Goal: Task Accomplishment & Management: Use online tool/utility

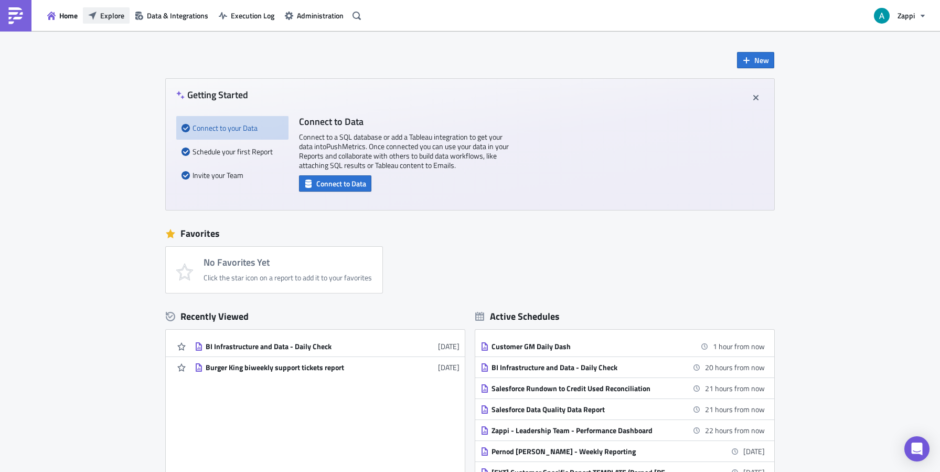
click at [116, 20] on span "Explore" at bounding box center [112, 15] width 24 height 11
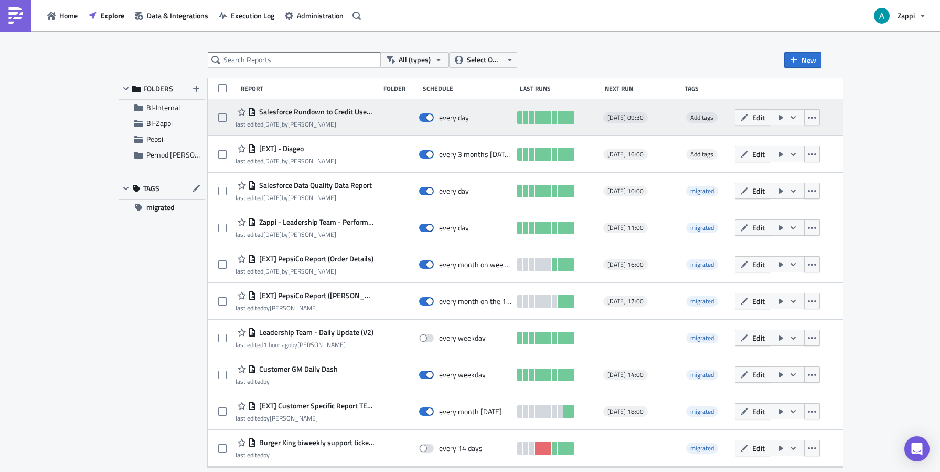
click at [348, 115] on span "Salesforce Rundown to Credit Used Reconciliation" at bounding box center [314, 111] width 117 height 9
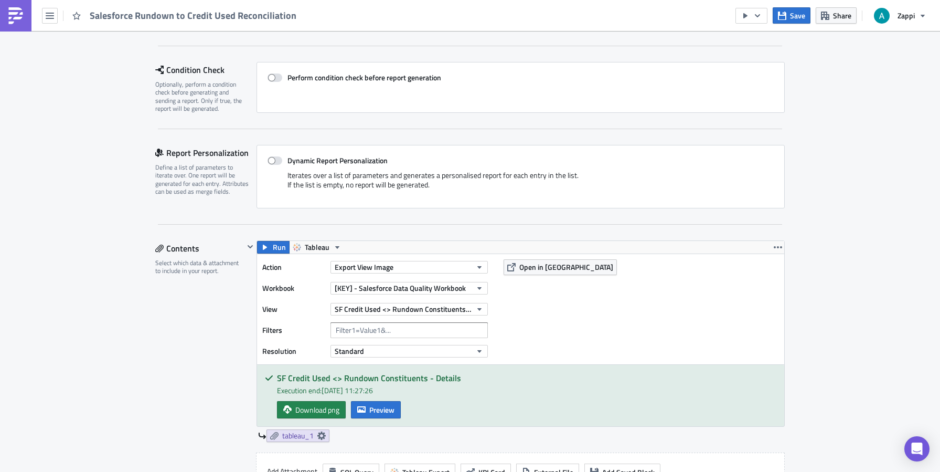
scroll to position [159, 0]
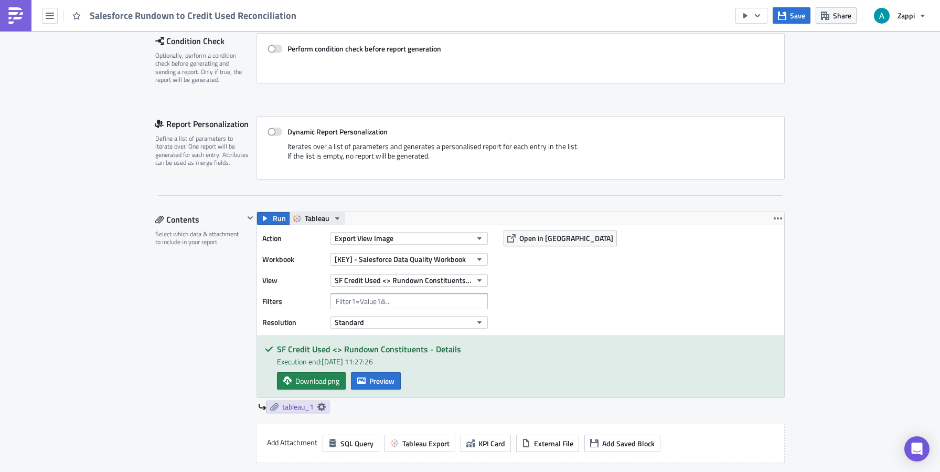
click at [333, 219] on icon "button" at bounding box center [337, 218] width 8 height 8
click at [193, 315] on div "Contents Select which data & attachment to include in your report." at bounding box center [199, 381] width 89 height 340
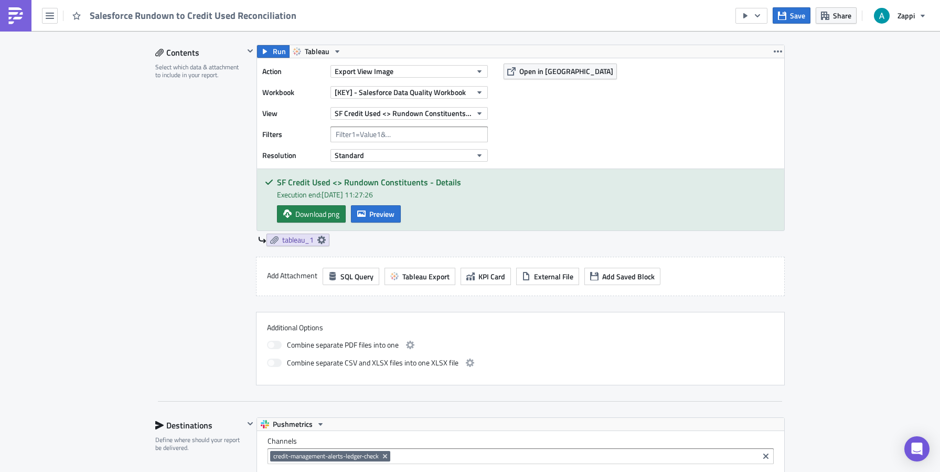
scroll to position [318, 0]
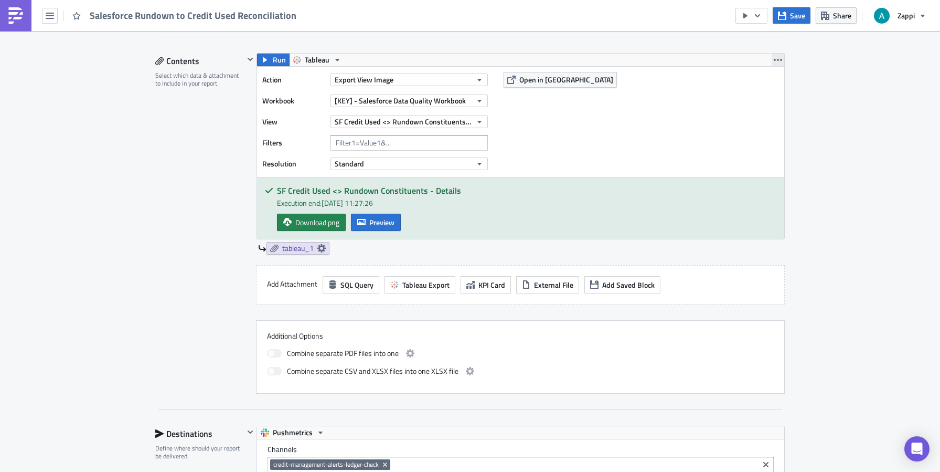
click at [774, 57] on icon "button" at bounding box center [778, 60] width 8 height 8
click at [852, 204] on div "Execution Log Edit " Salesforce Rundown to Credit Used Reconciliation " Setting…" at bounding box center [470, 346] width 940 height 1266
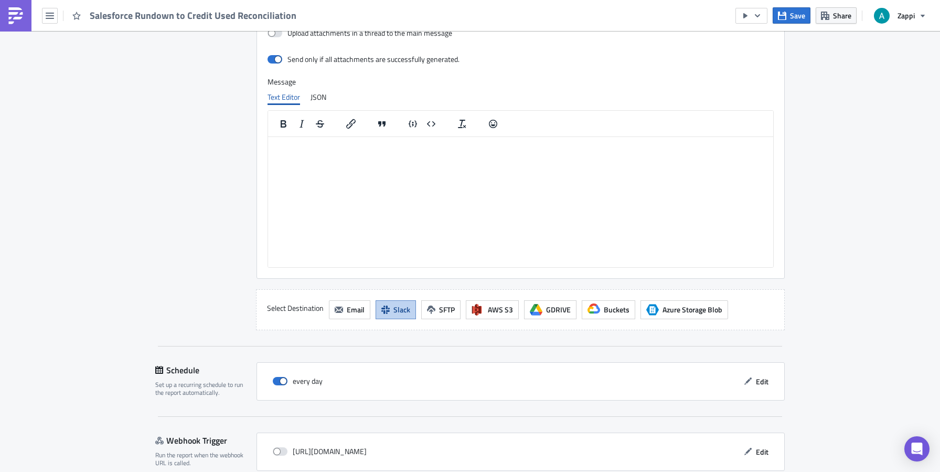
scroll to position [825, 0]
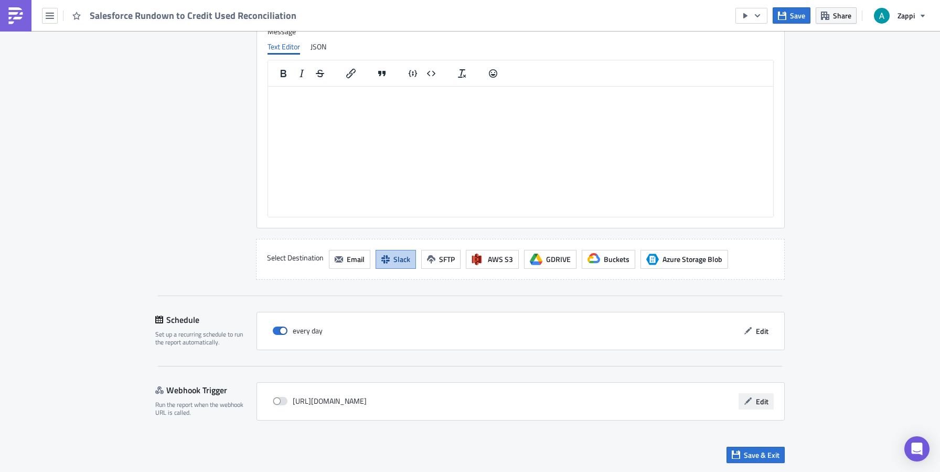
click at [758, 398] on span "Edit" at bounding box center [762, 400] width 13 height 11
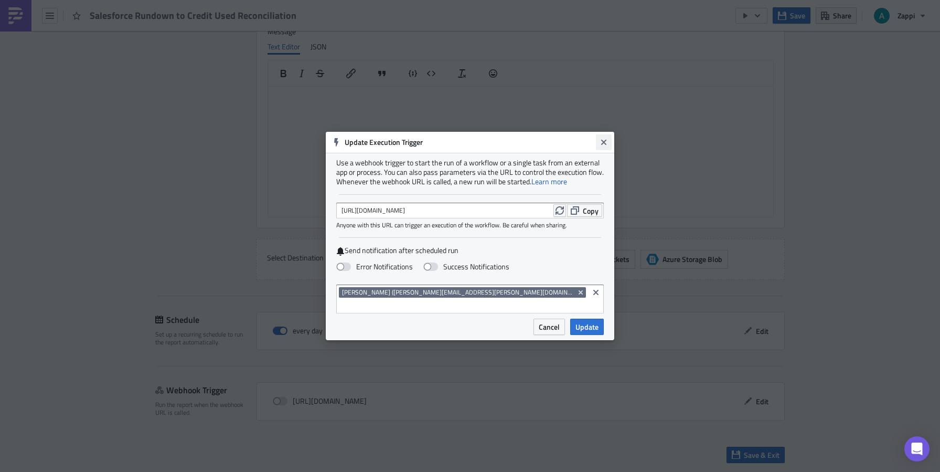
click at [605, 145] on icon "Close" at bounding box center [603, 142] width 5 height 5
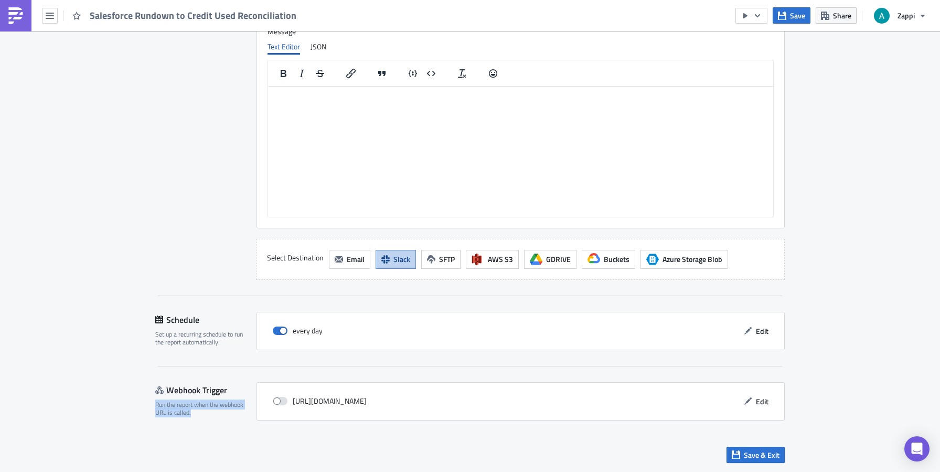
drag, startPoint x: 191, startPoint y: 415, endPoint x: 150, endPoint y: 405, distance: 42.6
click at [219, 416] on div "Webhook Trigger Run the report when the webhook URL is called." at bounding box center [205, 401] width 101 height 38
click at [274, 401] on span at bounding box center [280, 401] width 15 height 8
click at [275, 401] on input "checkbox" at bounding box center [278, 401] width 7 height 7
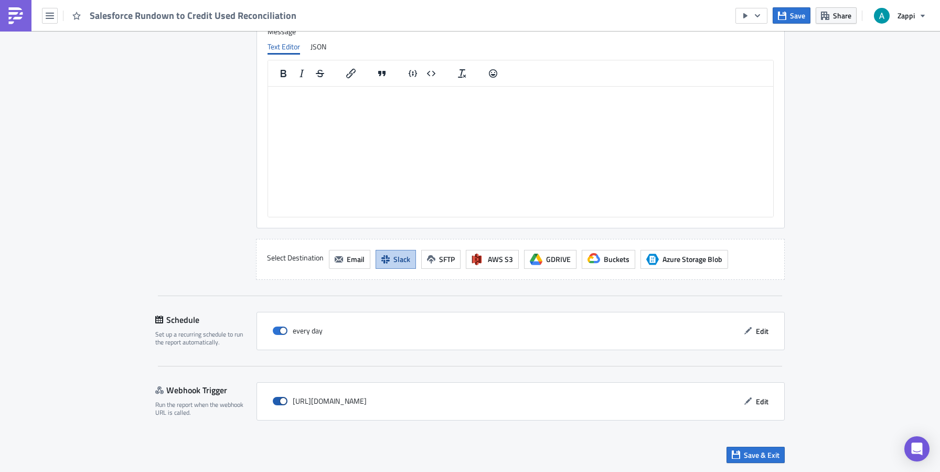
checkbox input "true"
click at [761, 454] on span "Save & Exit" at bounding box center [762, 454] width 36 height 11
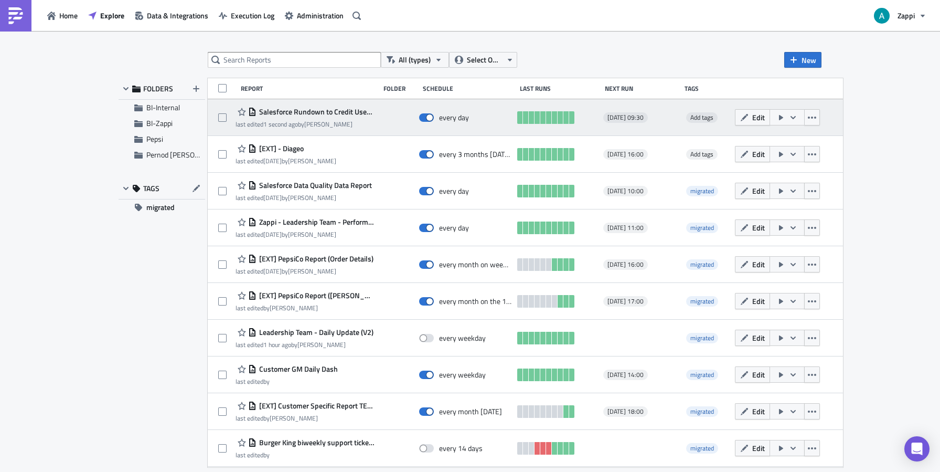
click at [797, 118] on icon "button" at bounding box center [793, 117] width 8 height 8
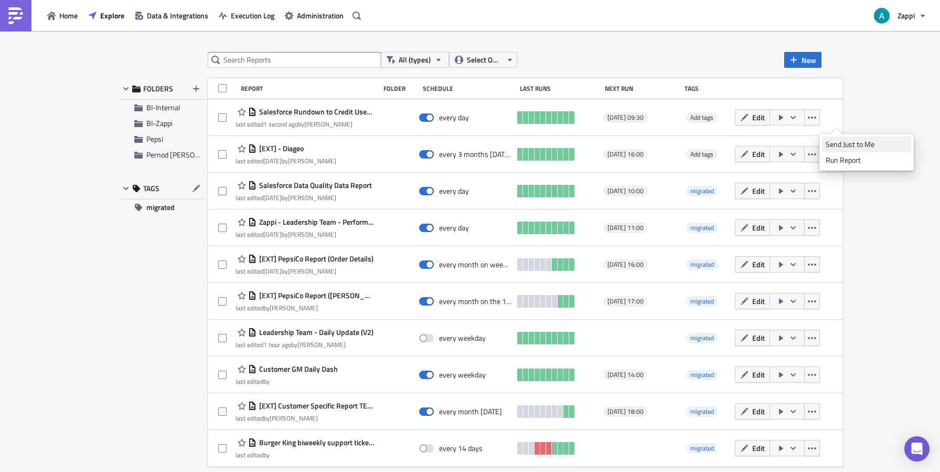
click at [855, 141] on div "Send Just to Me" at bounding box center [867, 144] width 82 height 10
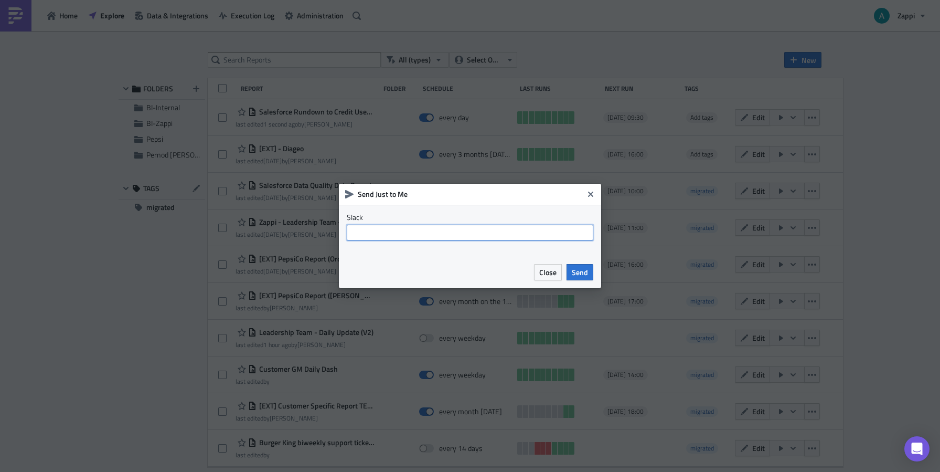
click at [478, 229] on input "text" at bounding box center [470, 232] width 247 height 16
click at [361, 232] on input "#bi_internal" at bounding box center [470, 232] width 247 height 16
type input "#business_intelligence_internal"
click at [581, 271] on span "Send" at bounding box center [580, 271] width 16 height 11
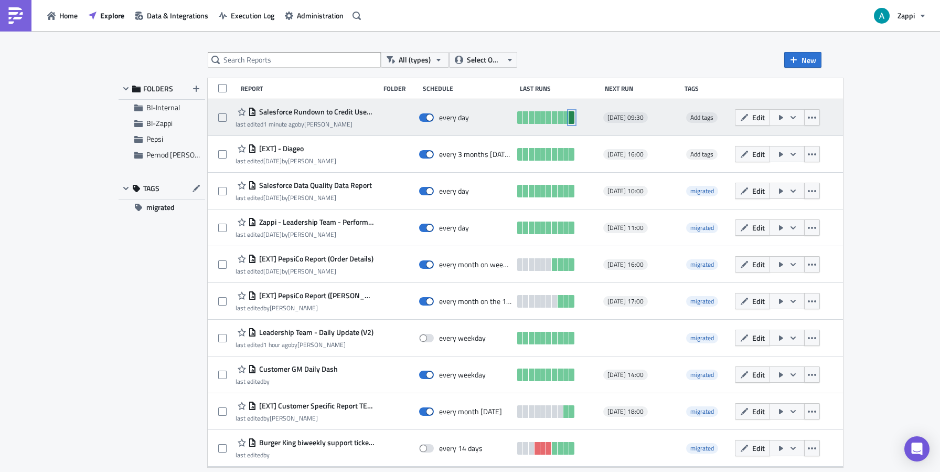
click at [574, 118] on link at bounding box center [571, 117] width 5 height 13
click at [344, 111] on span "Salesforce Rundown to Credit Used Reconciliation" at bounding box center [314, 111] width 117 height 9
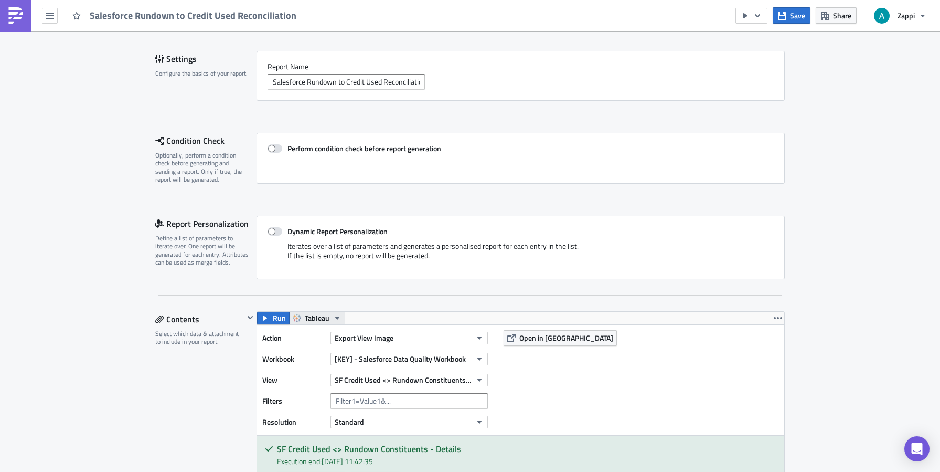
scroll to position [103, 0]
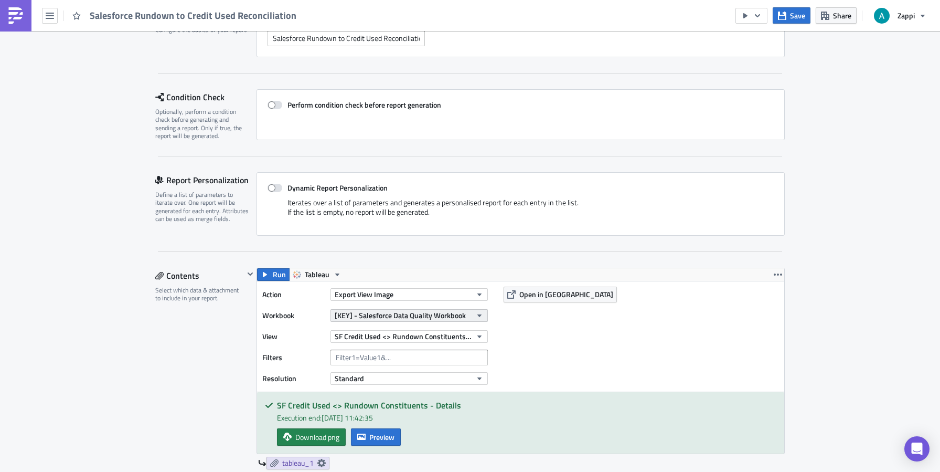
click at [399, 311] on span "[KEY] - Salesforce Data Quality Workbook" at bounding box center [400, 314] width 131 height 11
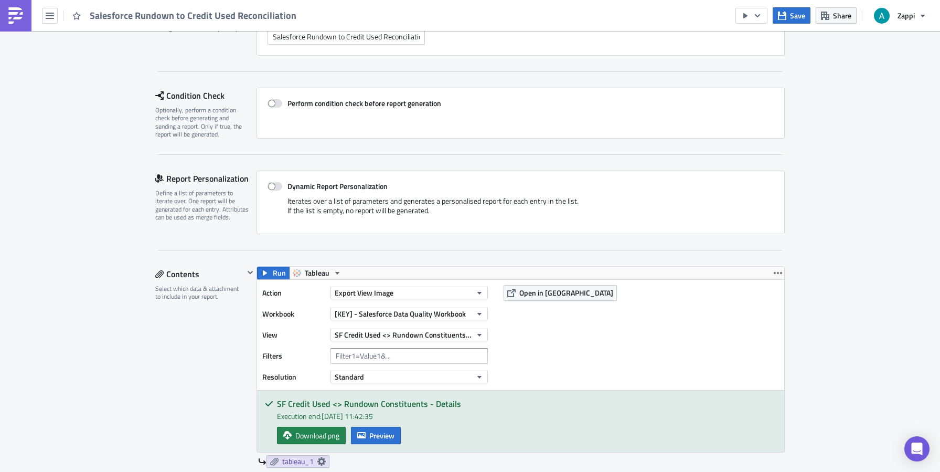
scroll to position [105, 0]
click at [475, 334] on icon "button" at bounding box center [479, 334] width 8 height 8
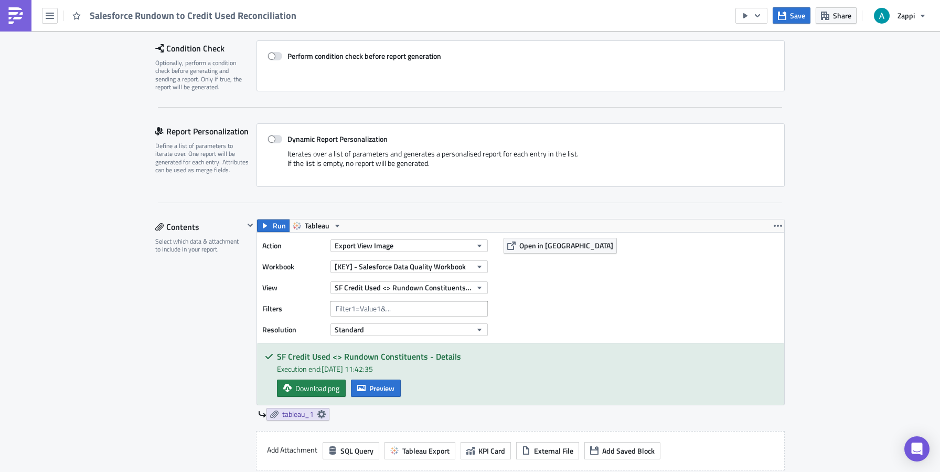
scroll to position [163, 0]
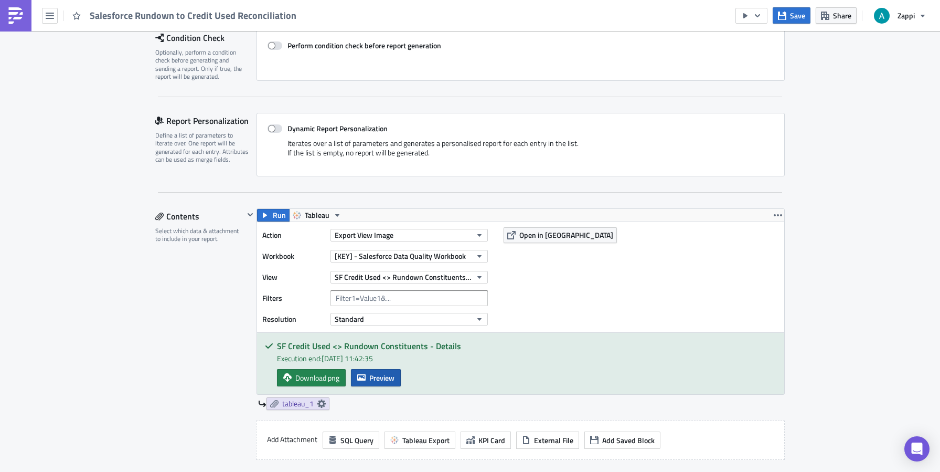
click at [377, 377] on span "Preview" at bounding box center [381, 377] width 25 height 11
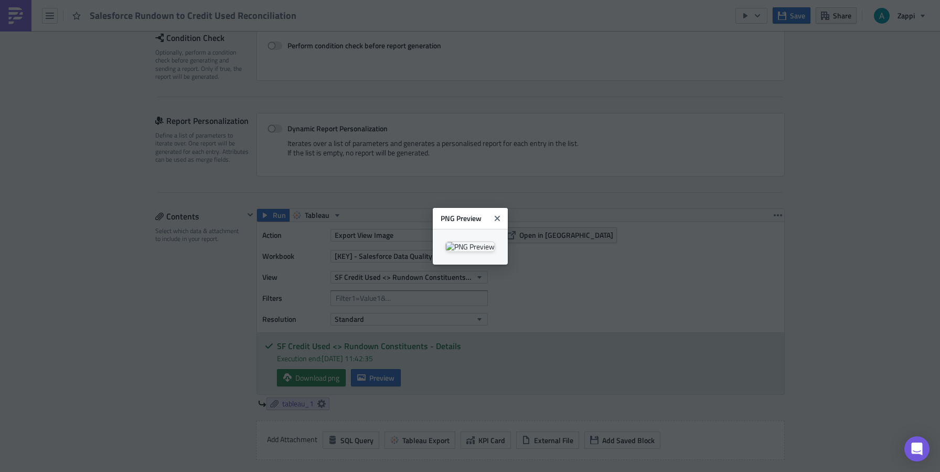
click at [496, 333] on body "Salesforce Rundown to Credit Used Reconciliation Save Share Zappi Execution Log…" at bounding box center [470, 236] width 940 height 473
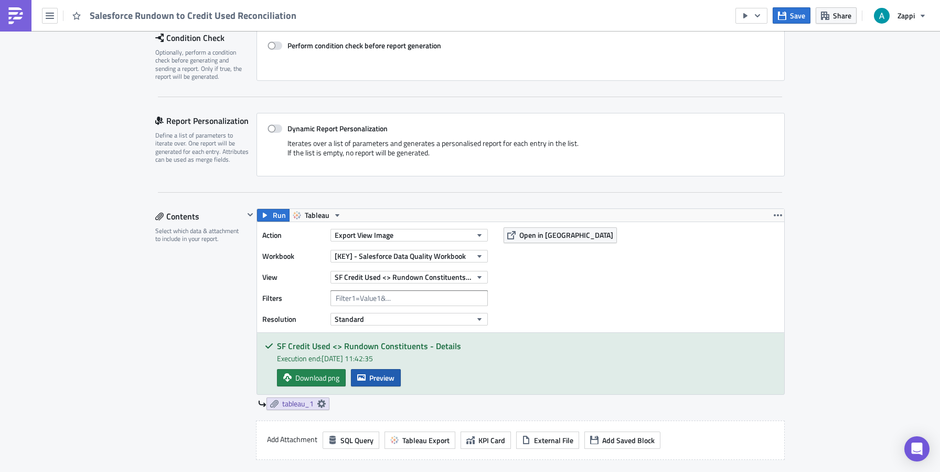
click at [370, 371] on button "Preview" at bounding box center [376, 377] width 50 height 17
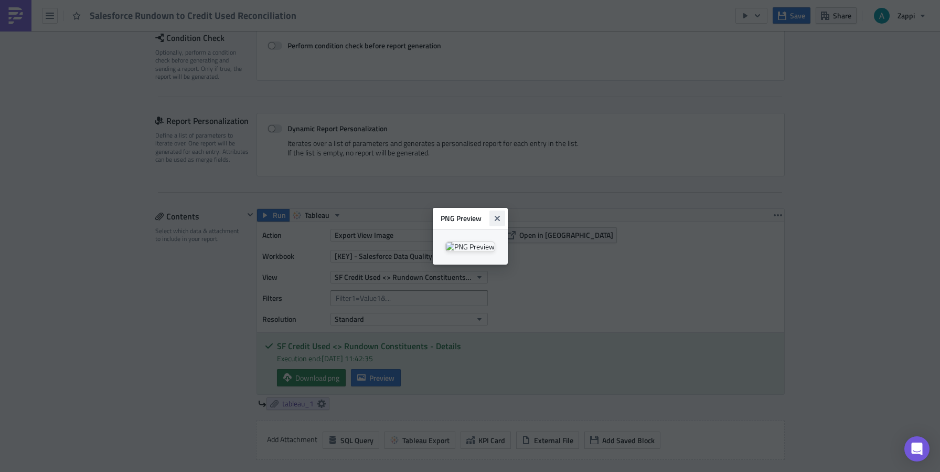
click at [501, 214] on icon "Close" at bounding box center [497, 218] width 8 height 8
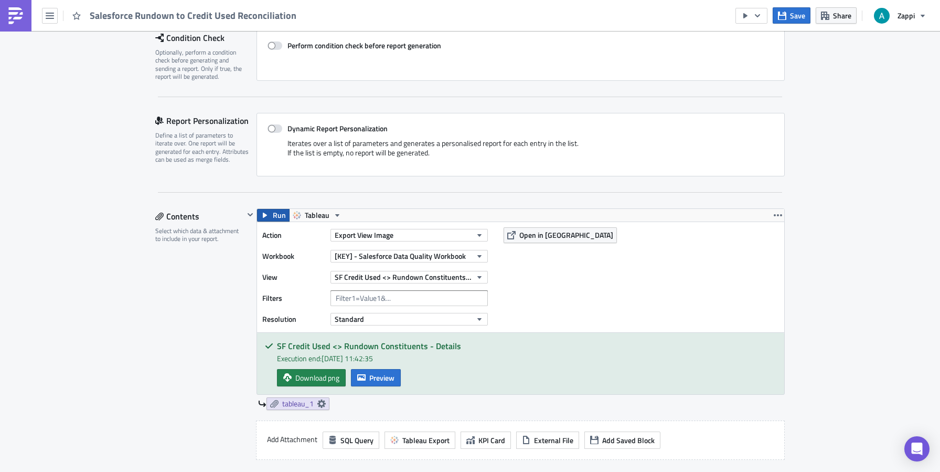
click at [265, 213] on button "Run" at bounding box center [273, 215] width 33 height 13
click at [383, 370] on button "Preview" at bounding box center [376, 377] width 50 height 17
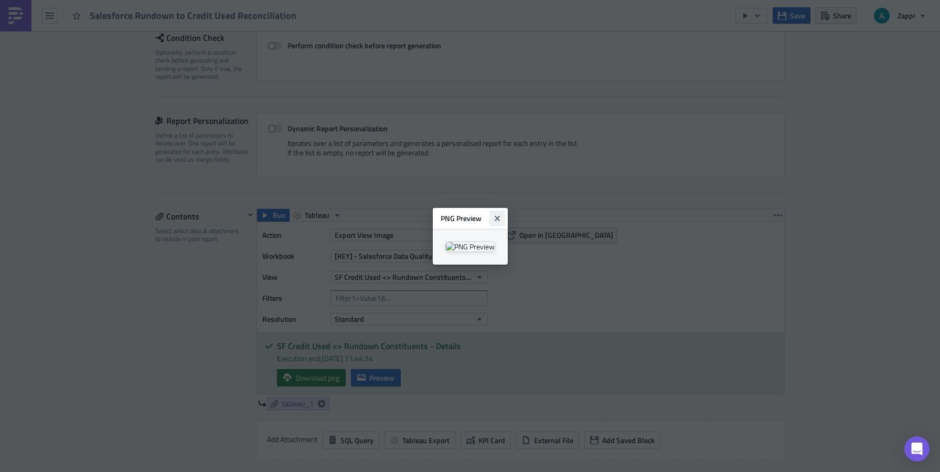
click at [499, 215] on icon "Close" at bounding box center [496, 217] width 5 height 5
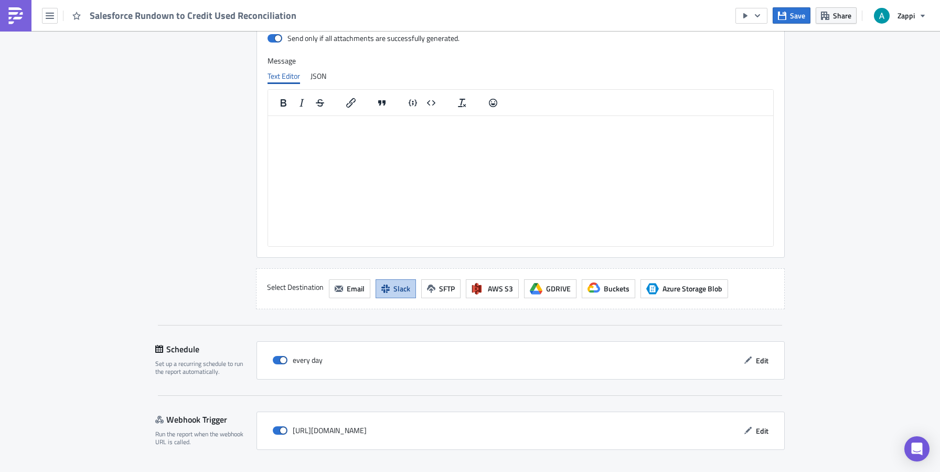
scroll to position [825, 0]
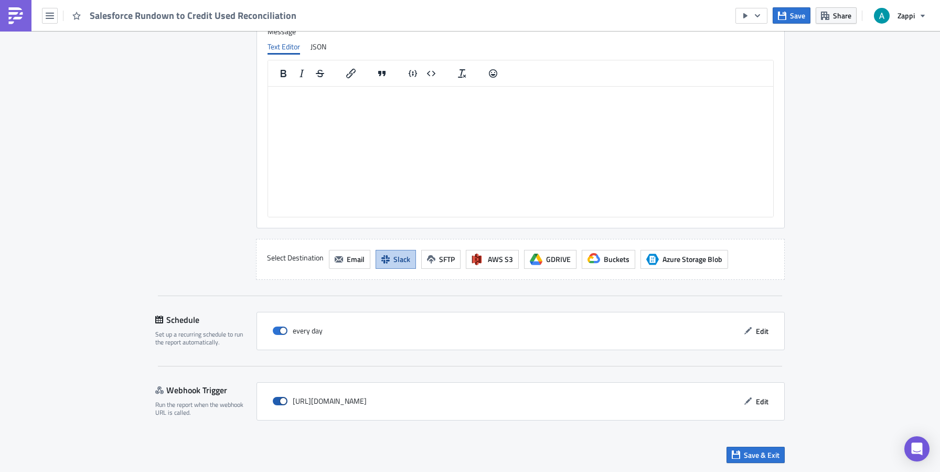
click at [276, 398] on span at bounding box center [280, 401] width 15 height 8
click at [276, 398] on input "checkbox" at bounding box center [278, 401] width 7 height 7
checkbox input "false"
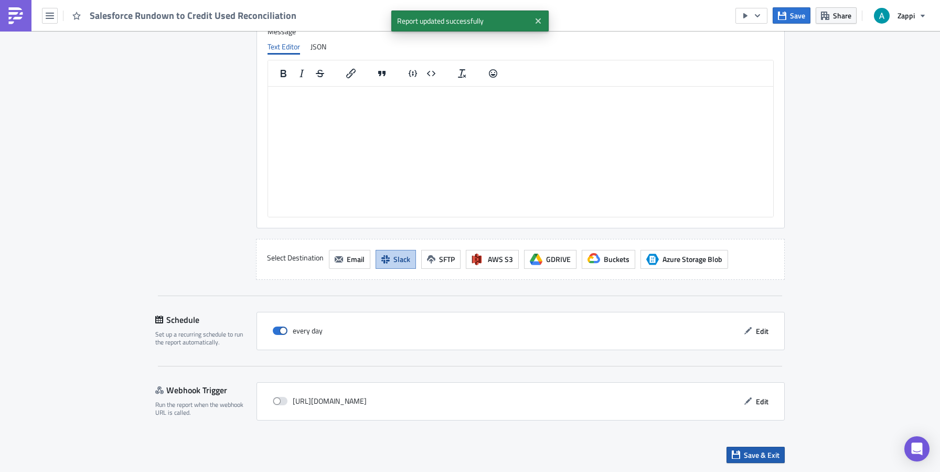
click at [753, 447] on button "Save & Exit" at bounding box center [755, 454] width 58 height 16
